Goal: Find specific page/section

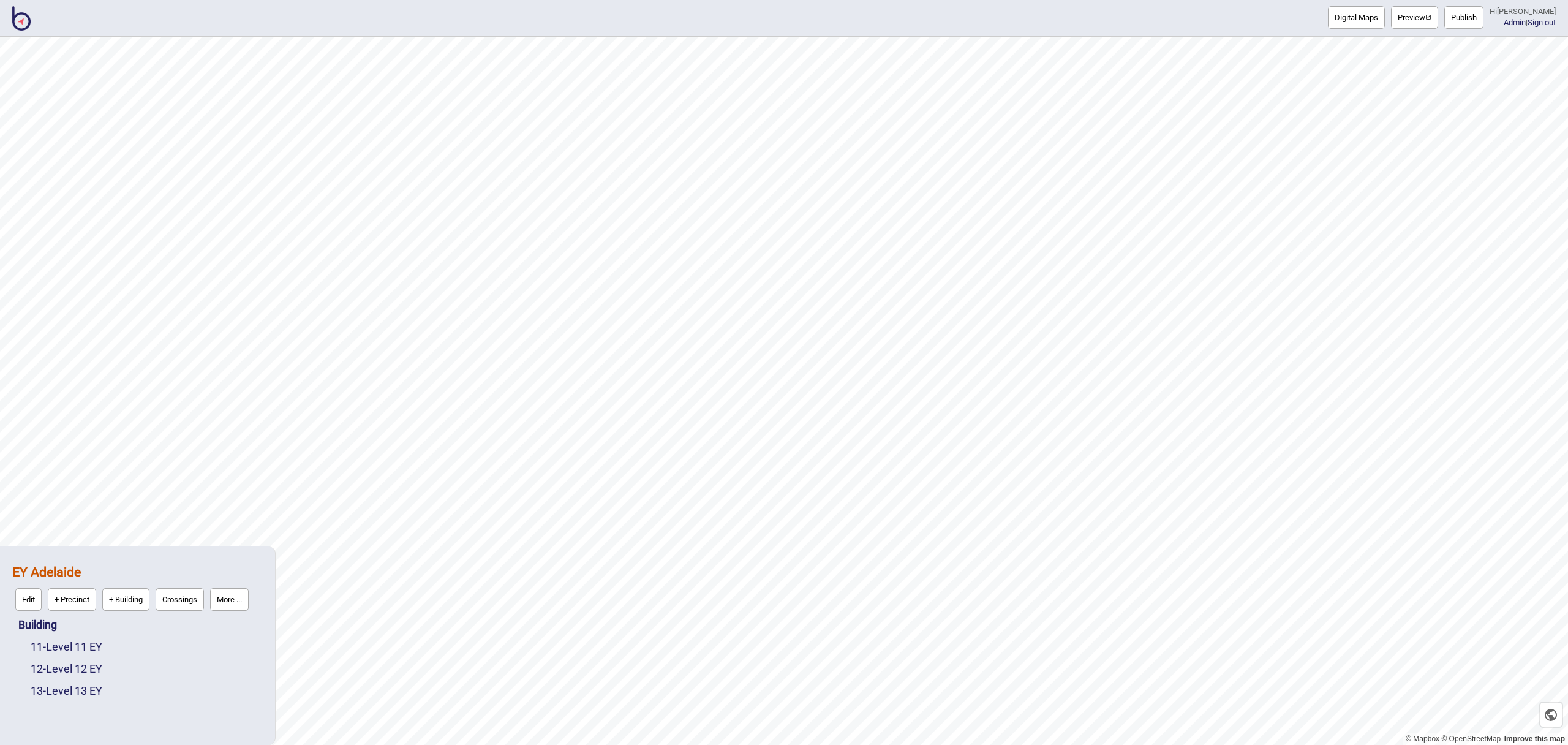
click at [24, 26] on img at bounding box center [22, 18] width 18 height 24
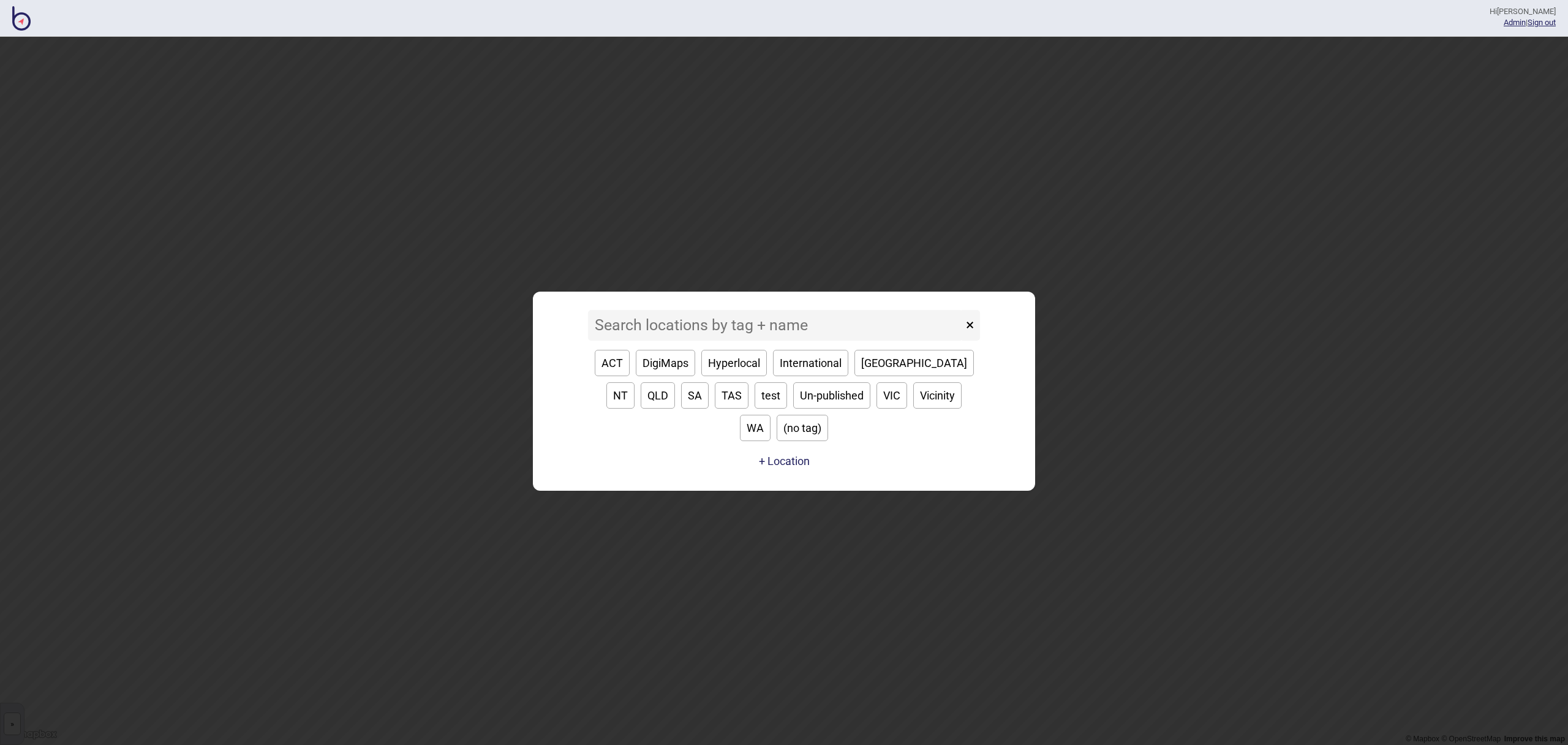
click at [616, 376] on button "ACT" at bounding box center [612, 363] width 35 height 26
type input "ACT"
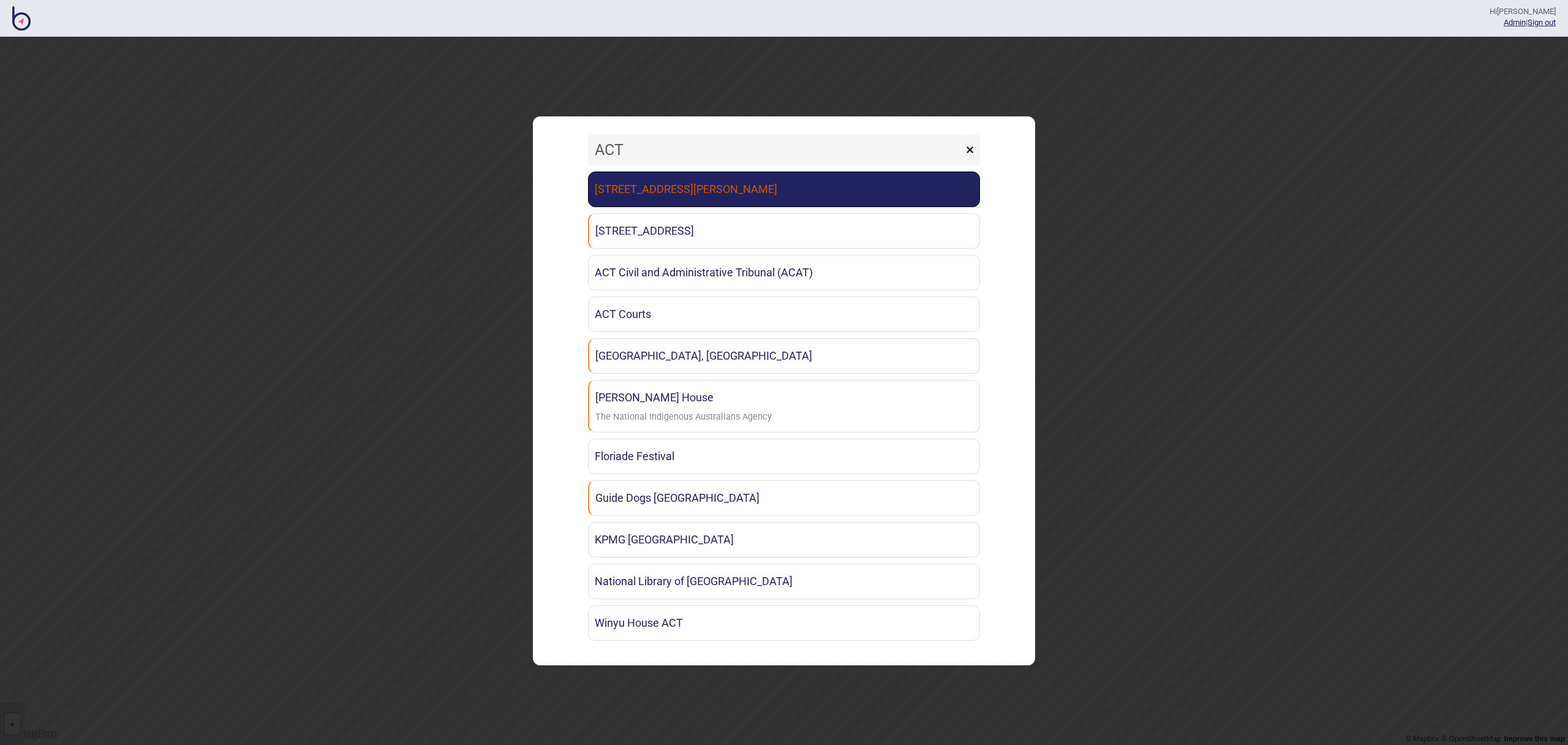
click at [694, 185] on link "[STREET_ADDRESS][PERSON_NAME]" at bounding box center [784, 189] width 392 height 36
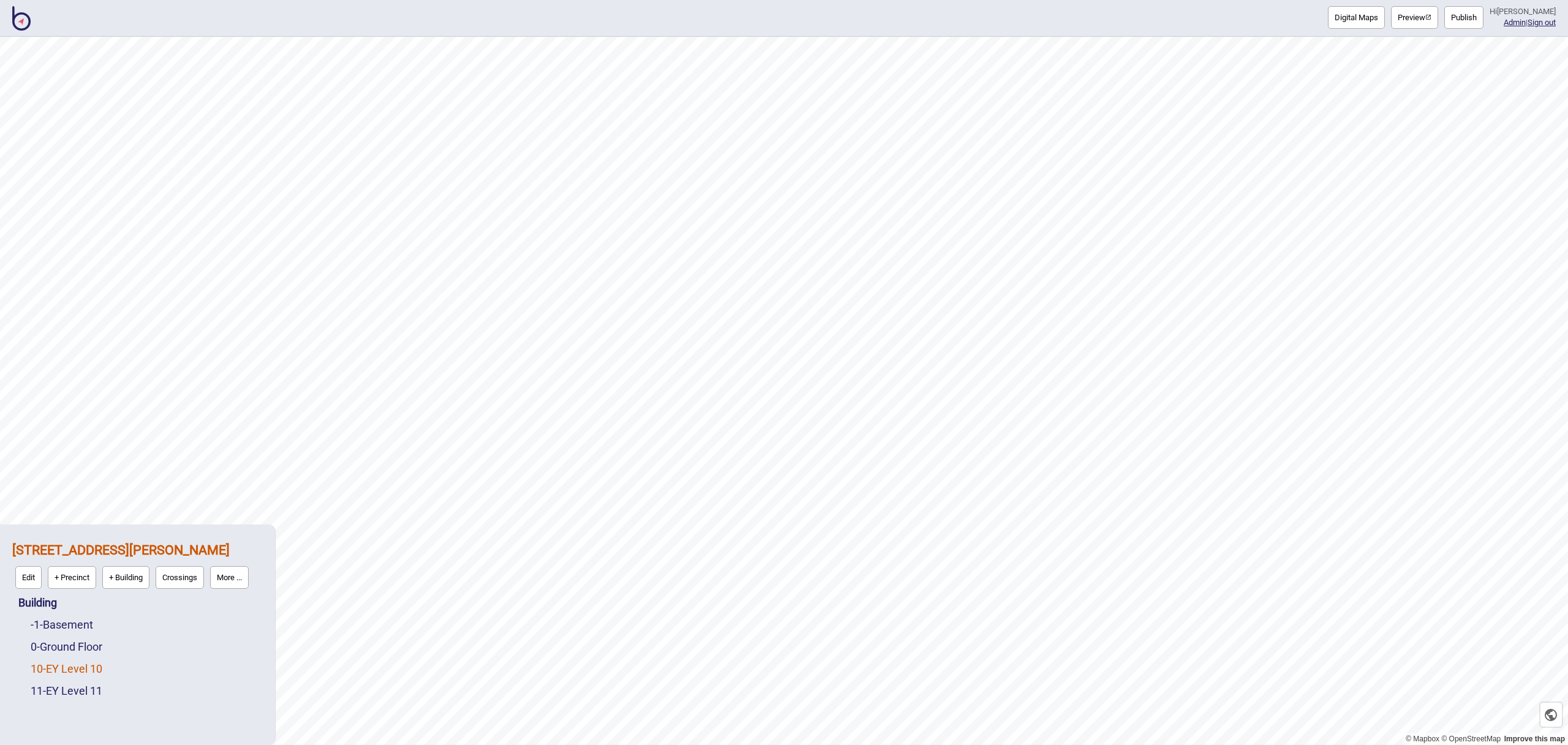
click at [78, 668] on link "10 - EY Level 10" at bounding box center [66, 669] width 72 height 13
click at [1435, 24] on button "Preview" at bounding box center [1415, 17] width 47 height 22
click at [24, 16] on img at bounding box center [22, 18] width 18 height 24
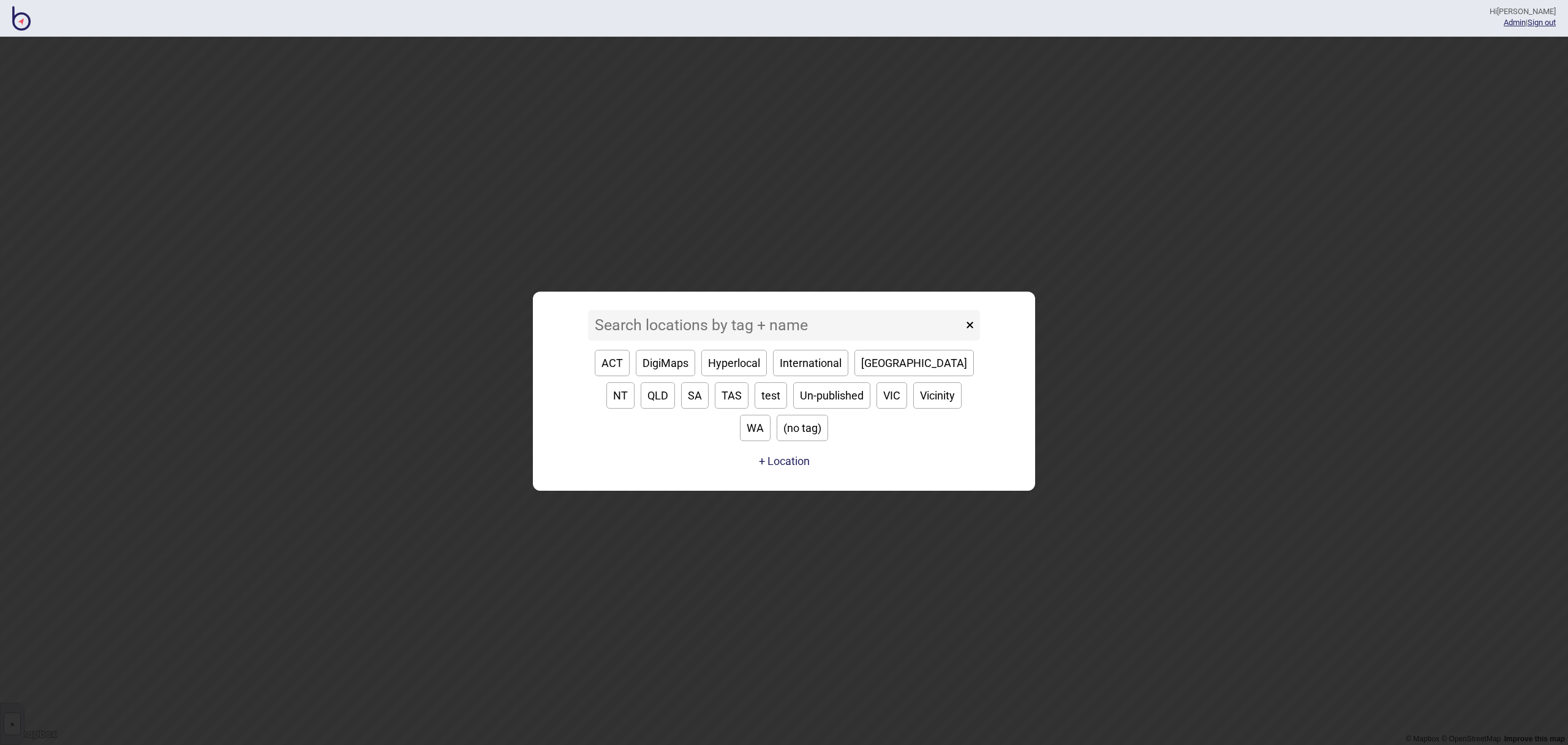
click at [868, 376] on button "[GEOGRAPHIC_DATA]" at bounding box center [914, 363] width 119 height 26
type input "[GEOGRAPHIC_DATA]"
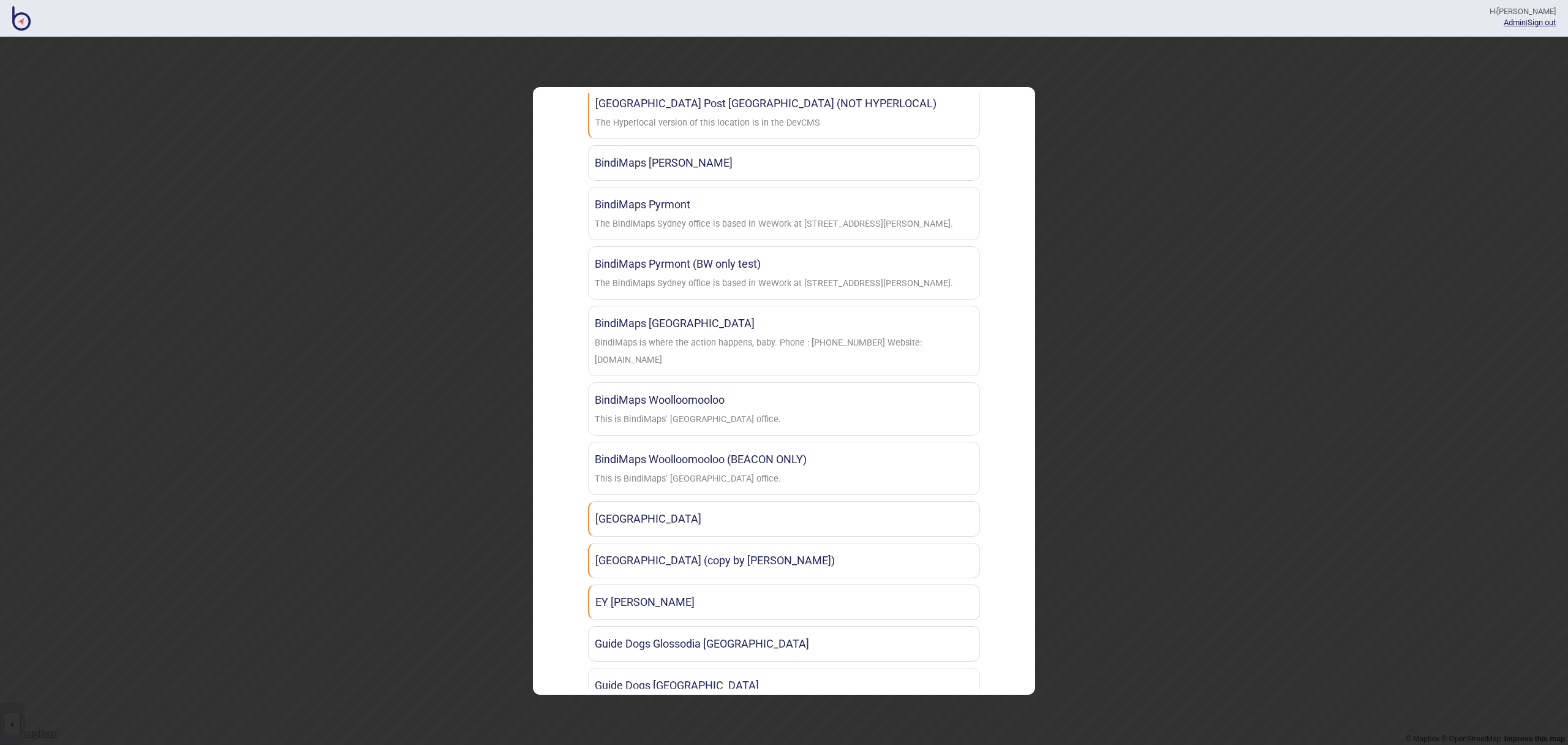
scroll to position [773, 0]
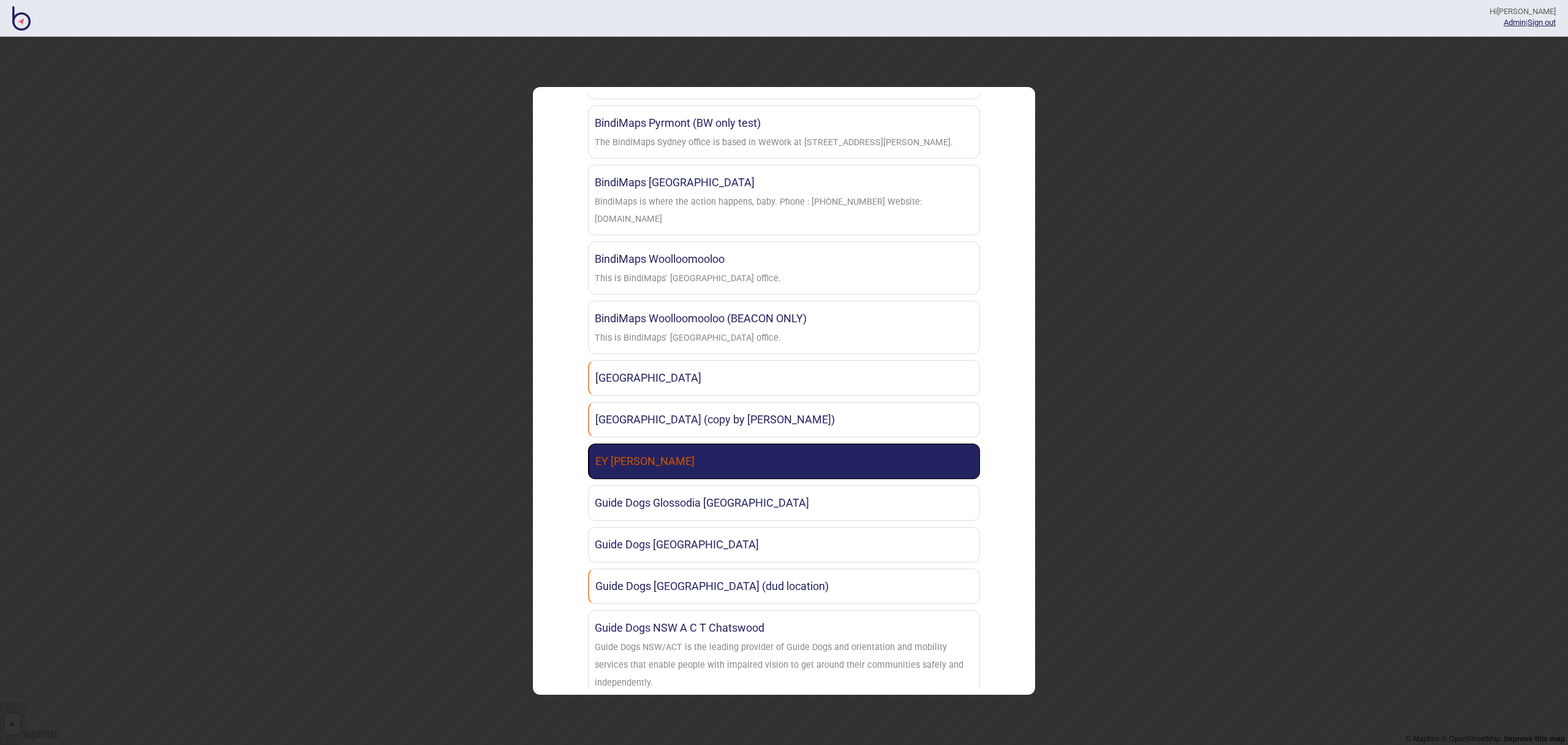
click at [803, 469] on link "EY [PERSON_NAME]" at bounding box center [784, 462] width 392 height 36
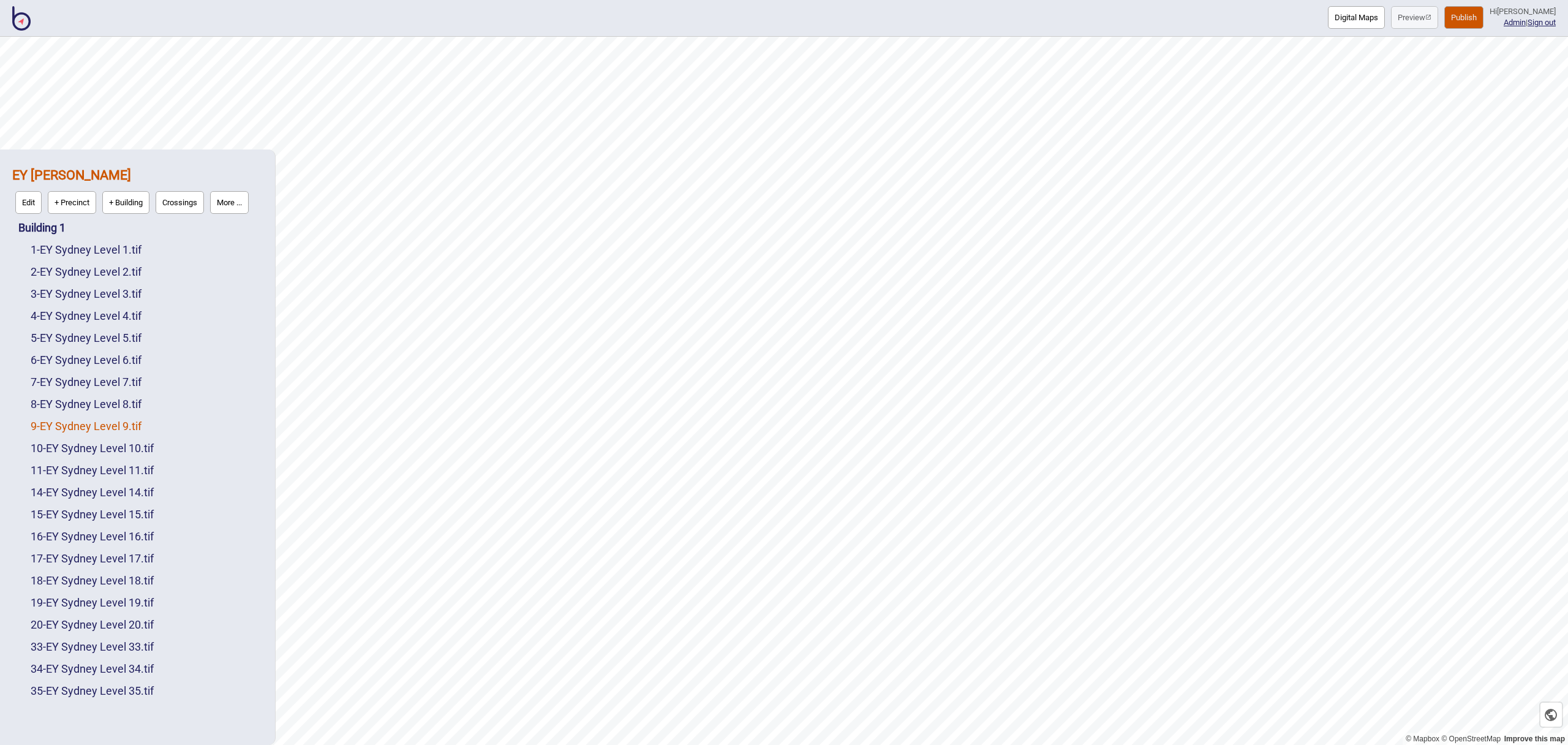
click at [116, 423] on link "9 - EY Sydney Level 9.tif" at bounding box center [86, 426] width 111 height 13
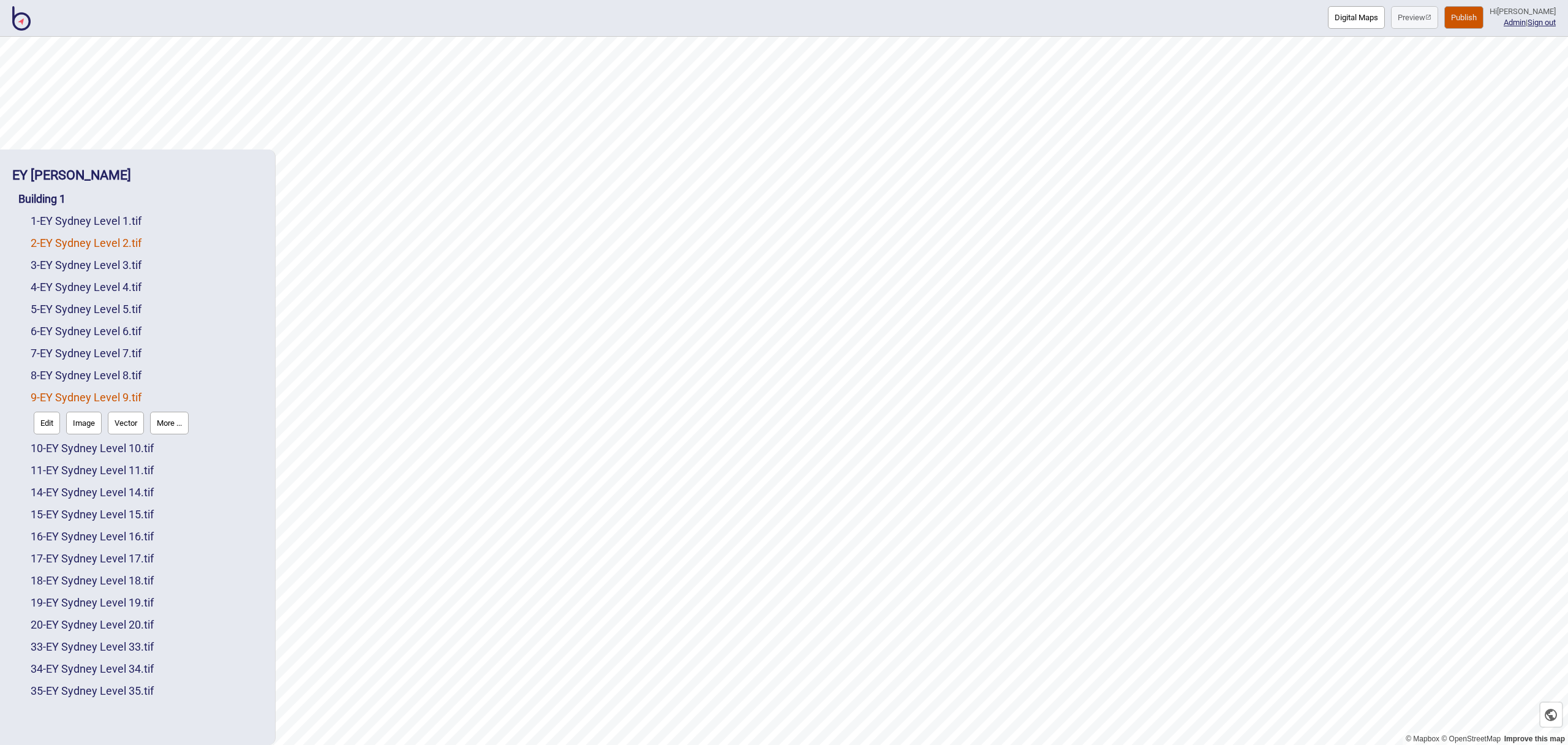
click at [117, 242] on link "2 - EY Sydney Level 2.tif" at bounding box center [86, 243] width 111 height 13
click at [100, 221] on link "1 - EY Sydney Level 1.tif" at bounding box center [86, 221] width 111 height 13
click at [115, 537] on link "16 - EY Sydney Level 16.tif" at bounding box center [92, 537] width 123 height 13
click at [106, 327] on link "6 - EY Sydney Level 6.tif" at bounding box center [86, 331] width 111 height 13
click at [95, 309] on link "5 - EY Sydney Level 5.tif" at bounding box center [86, 309] width 111 height 13
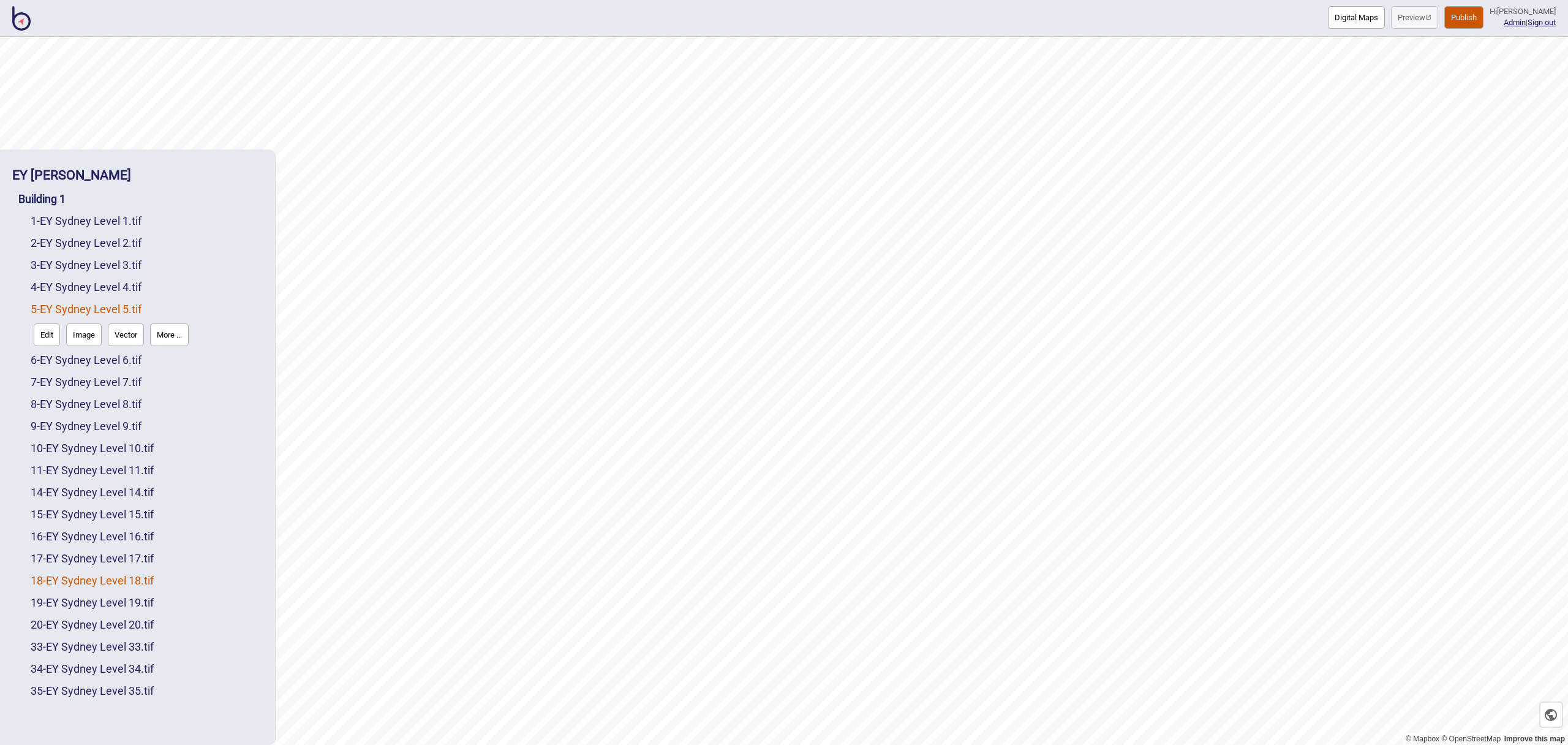
click at [77, 581] on link "18 - EY Sydney Level 18.tif" at bounding box center [92, 580] width 123 height 13
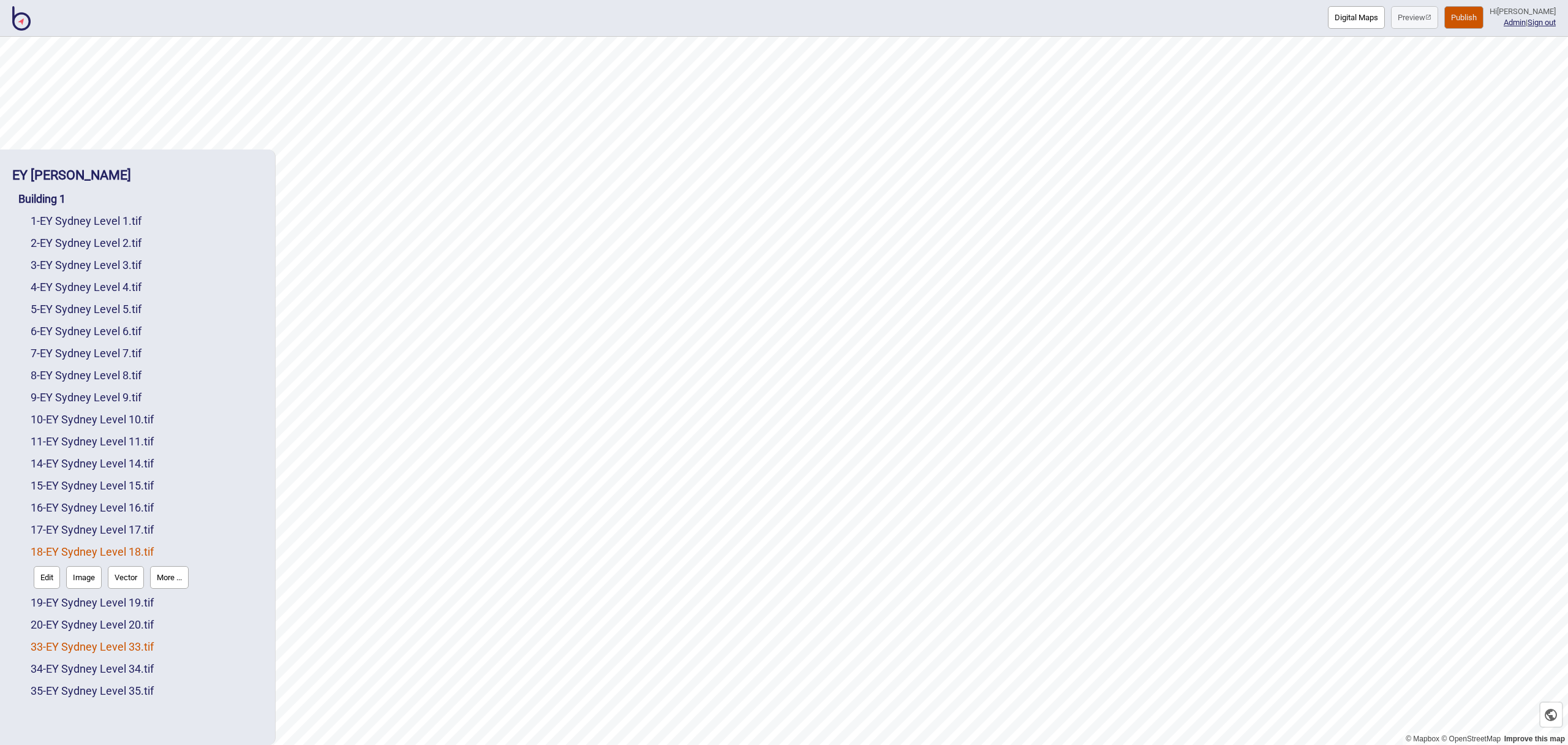
click at [122, 643] on link "33 - EY Sydney Level 33.tif" at bounding box center [92, 647] width 123 height 13
click at [115, 289] on link "4 - EY Sydney Level 4.tif" at bounding box center [86, 287] width 111 height 13
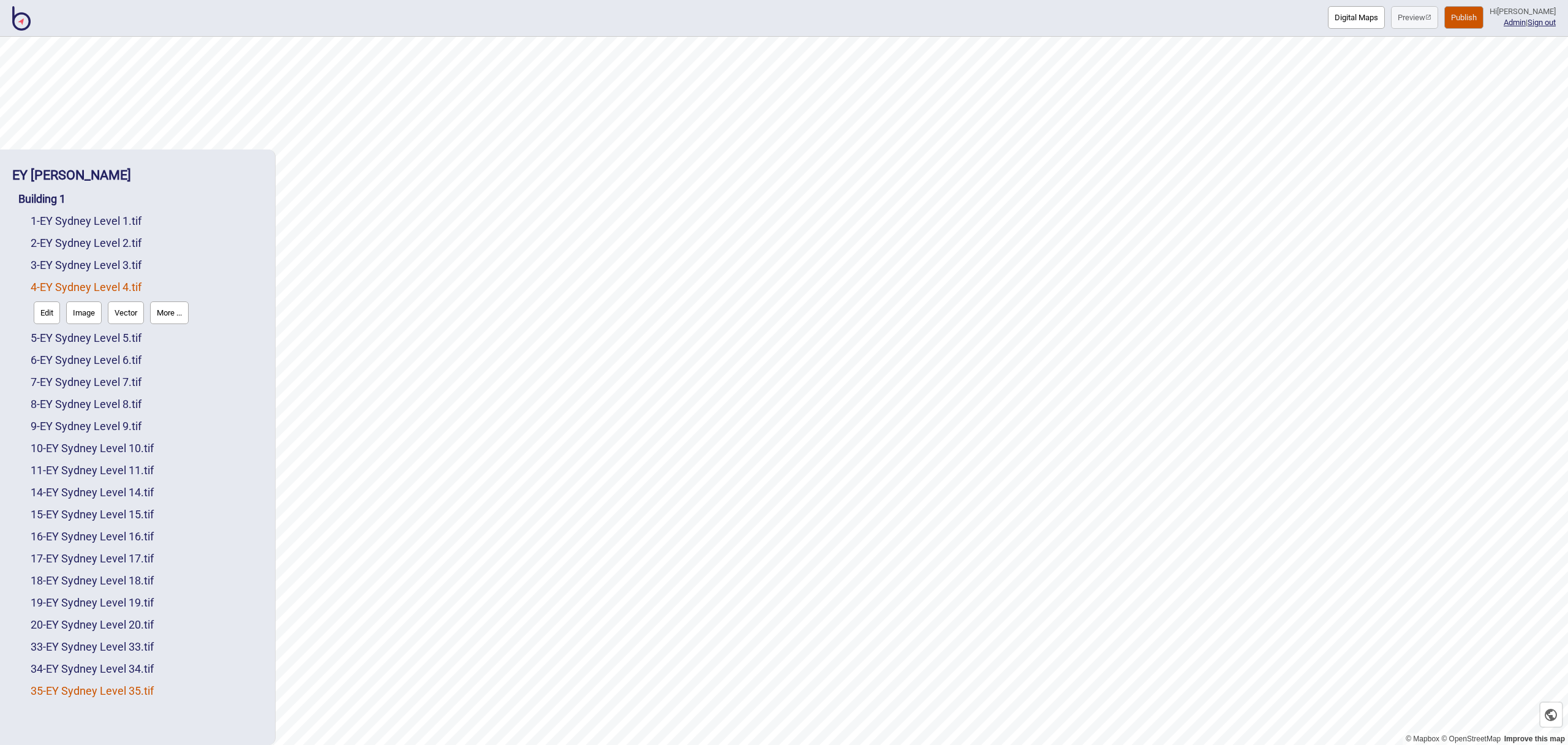
click at [138, 695] on link "35 - EY Sydney Level 35.tif" at bounding box center [92, 691] width 123 height 13
